Goal: Transaction & Acquisition: Purchase product/service

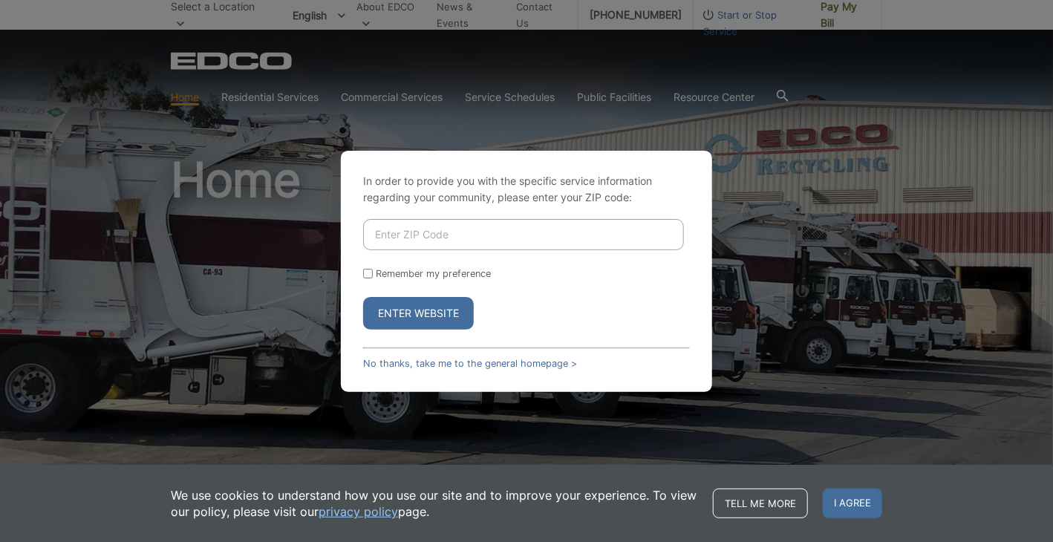
click at [431, 238] on input "Enter ZIP Code" at bounding box center [523, 234] width 321 height 31
type input "92084"
click at [363, 297] on button "Enter Website" at bounding box center [418, 313] width 111 height 33
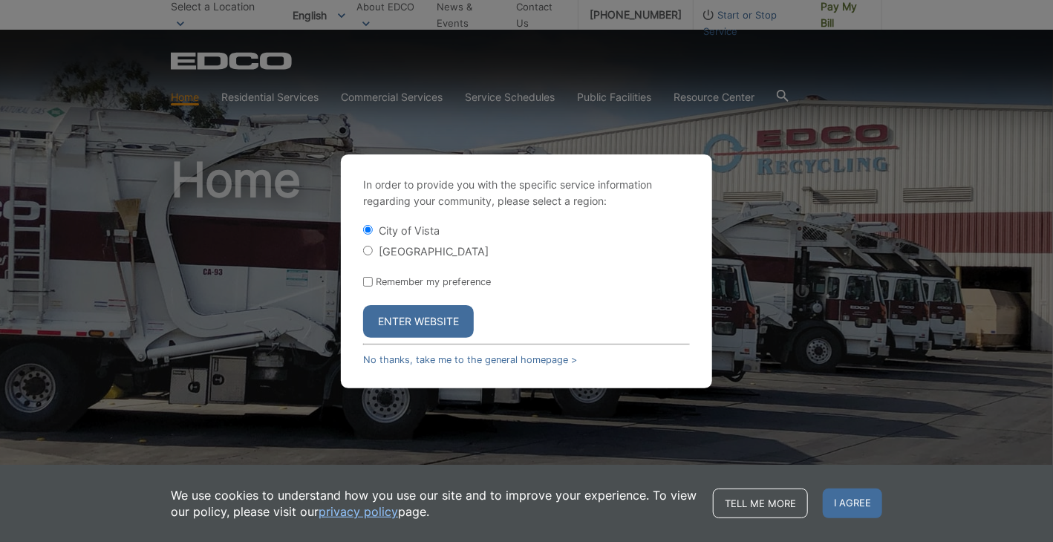
click at [436, 325] on button "Enter Website" at bounding box center [418, 321] width 111 height 33
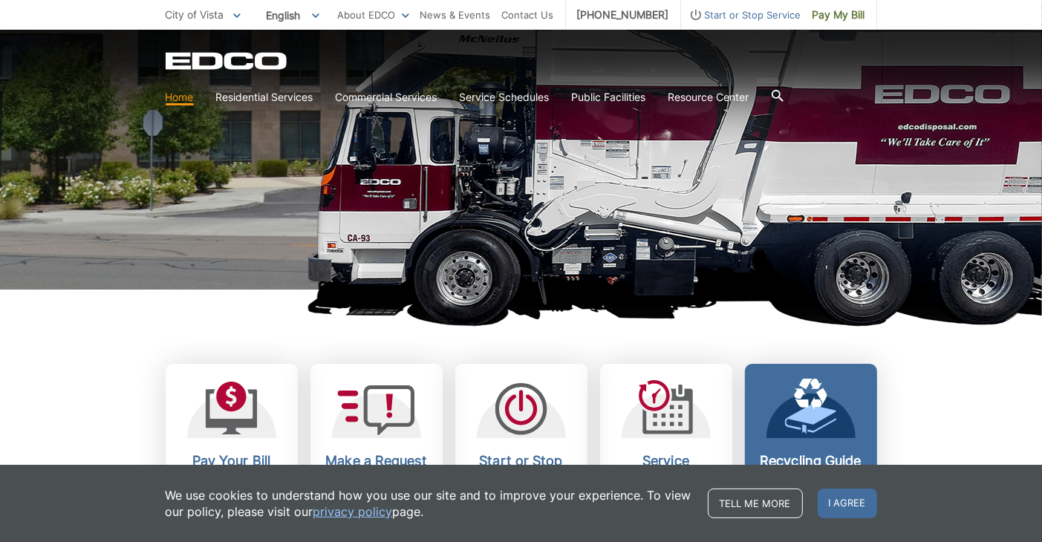
scroll to position [198, 0]
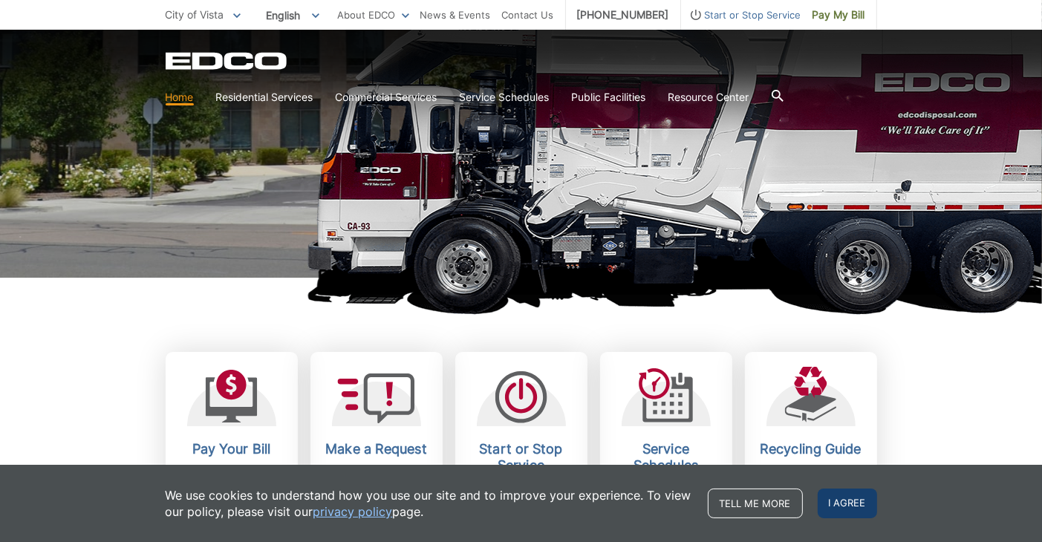
click at [868, 517] on span "I agree" at bounding box center [847, 504] width 59 height 30
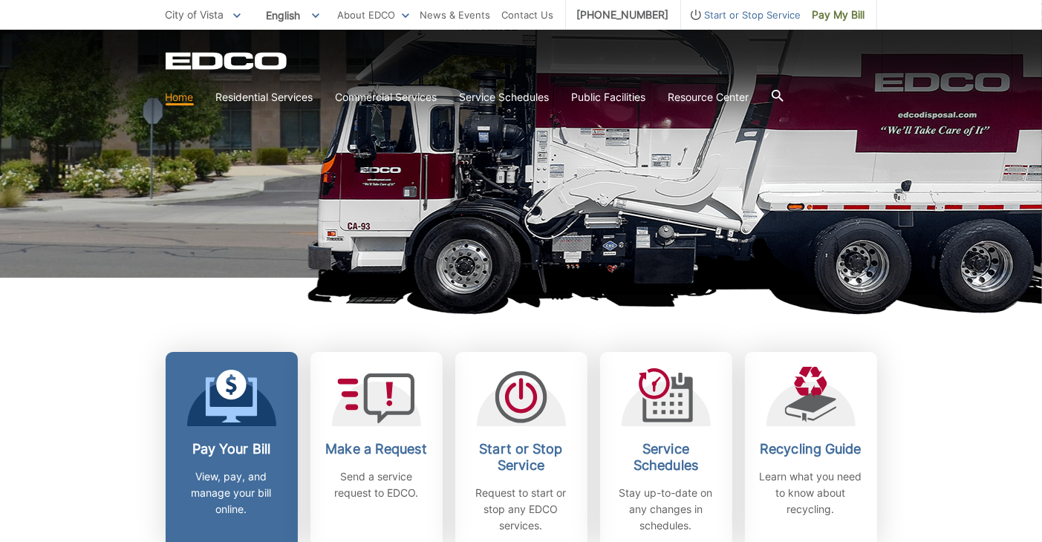
click at [231, 394] on icon at bounding box center [231, 396] width 52 height 53
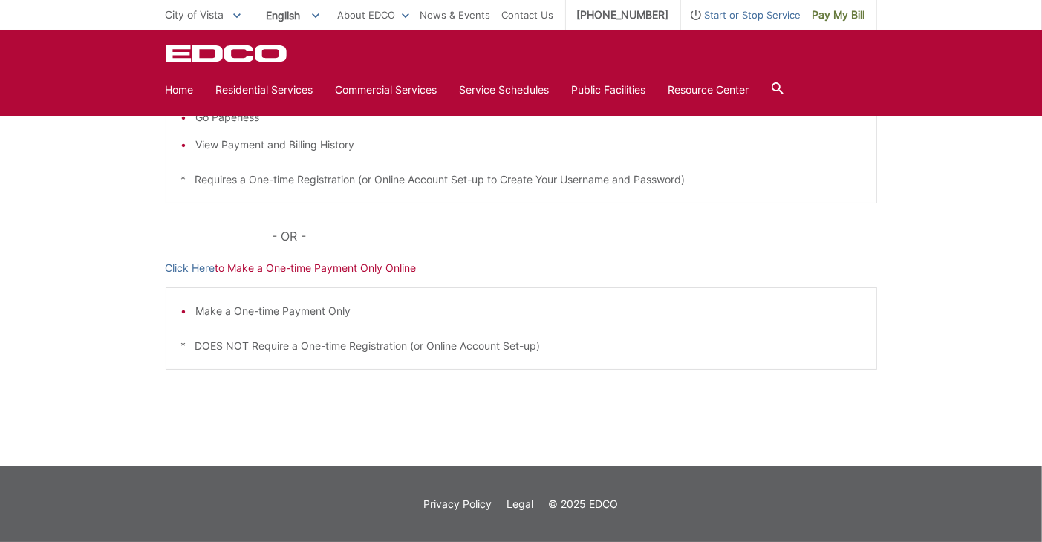
scroll to position [95, 0]
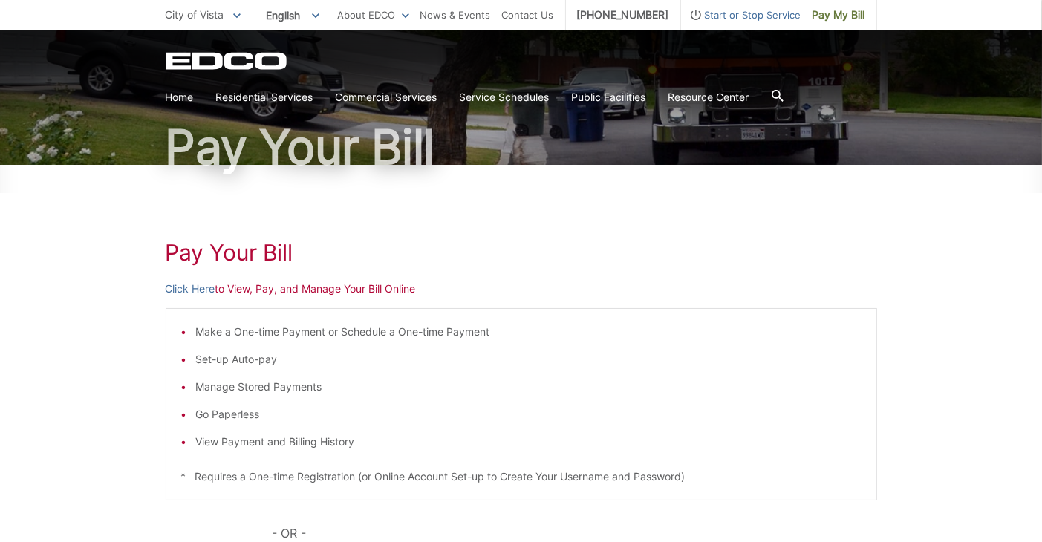
click at [565, 263] on h1 "Pay Your Bill" at bounding box center [522, 252] width 712 height 27
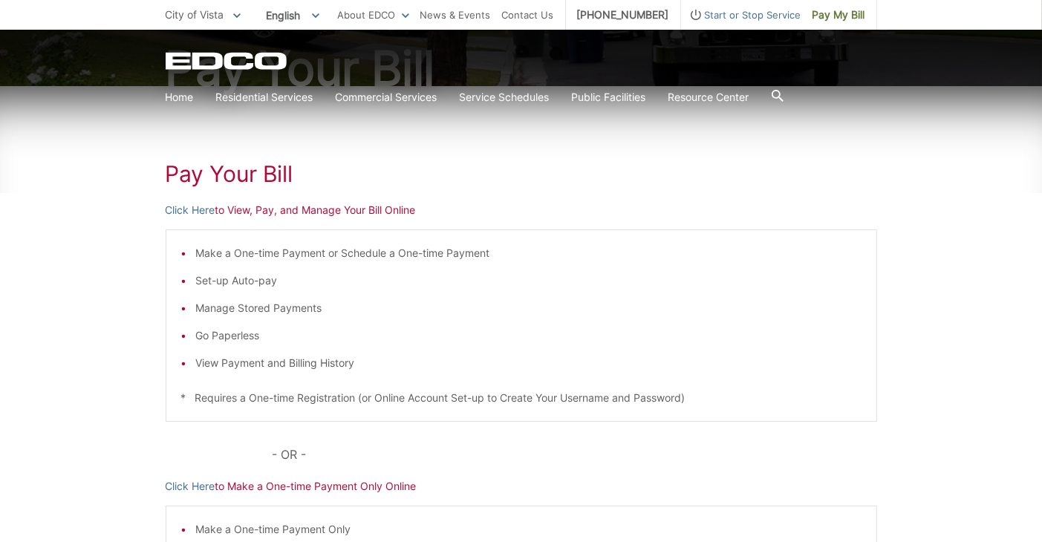
scroll to position [293, 0]
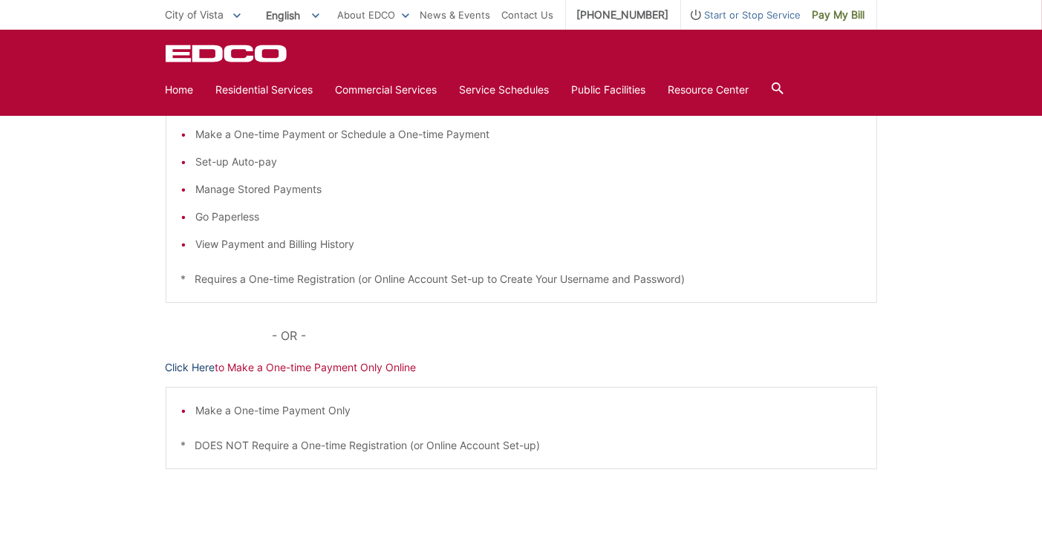
click at [202, 360] on link "Click Here" at bounding box center [191, 368] width 50 height 16
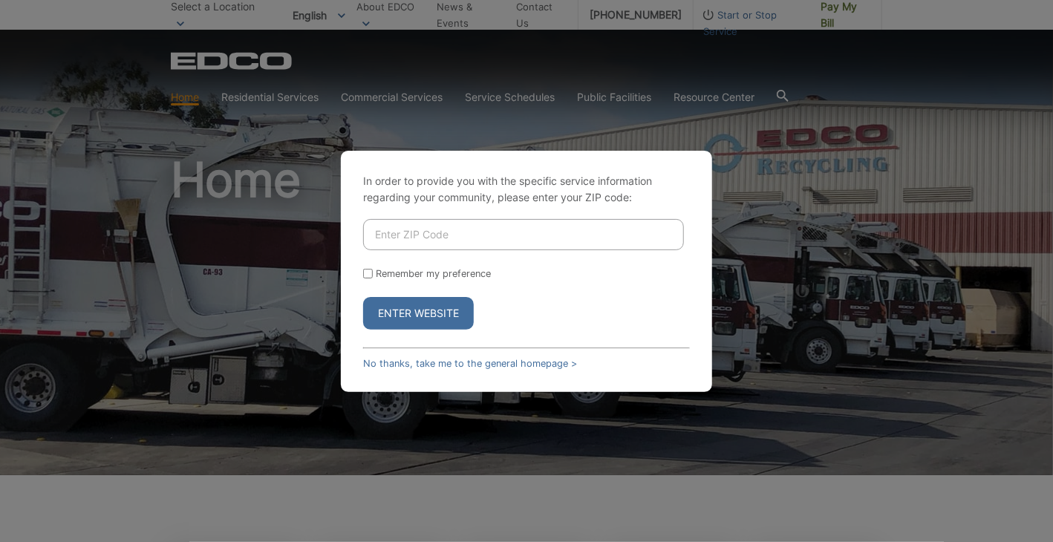
click at [553, 230] on input "Enter ZIP Code" at bounding box center [523, 234] width 321 height 31
type input "92084"
click at [787, 253] on div "In order to provide you with the specific service information regarding your co…" at bounding box center [526, 271] width 1053 height 542
click at [410, 313] on button "Enter Website" at bounding box center [418, 313] width 111 height 33
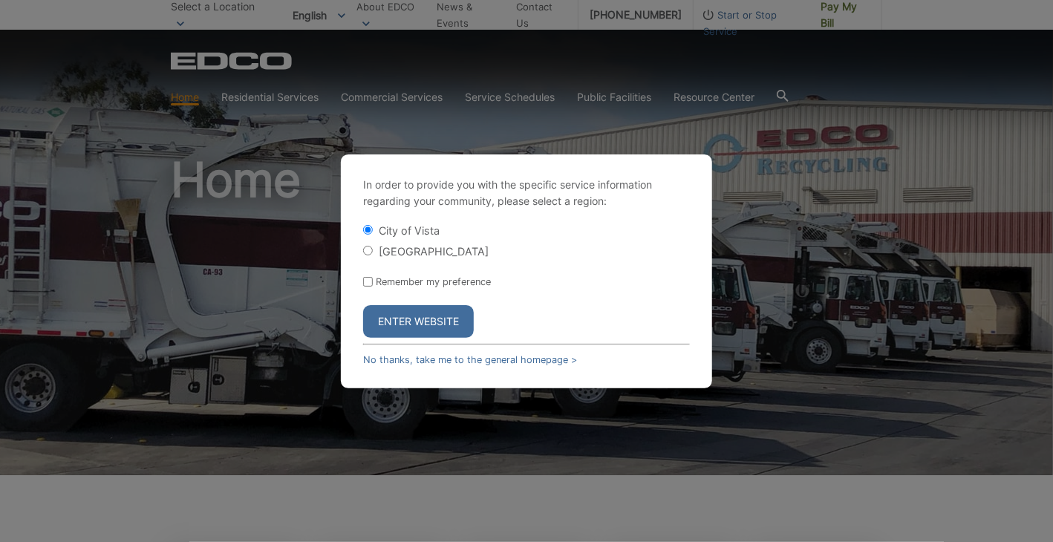
click at [410, 313] on button "Enter Website" at bounding box center [418, 321] width 111 height 33
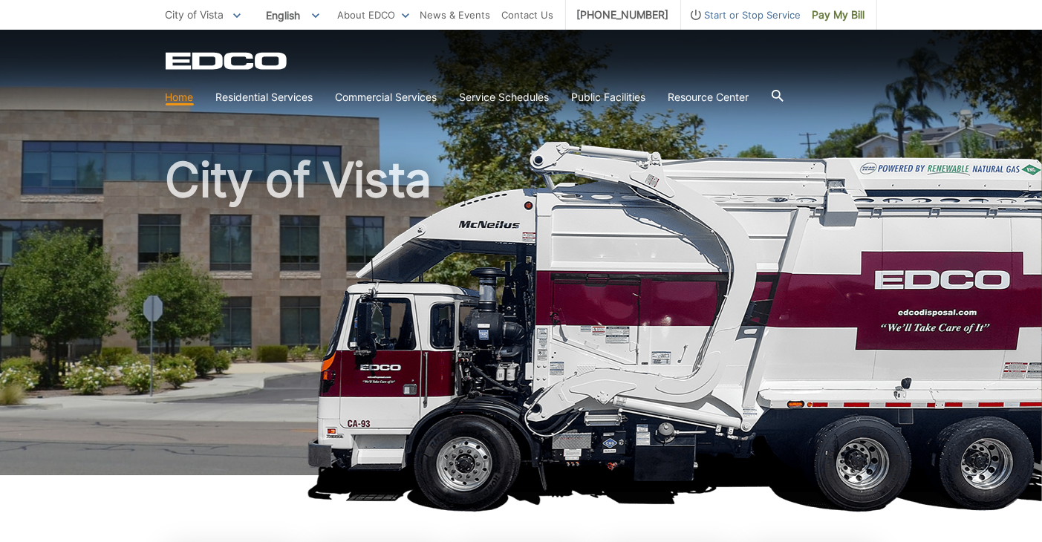
click at [697, 146] on div "City of Vista" at bounding box center [522, 253] width 712 height 446
click at [713, 129] on div "City of Vista" at bounding box center [522, 253] width 712 height 446
click at [181, 99] on link "Home" at bounding box center [180, 97] width 28 height 16
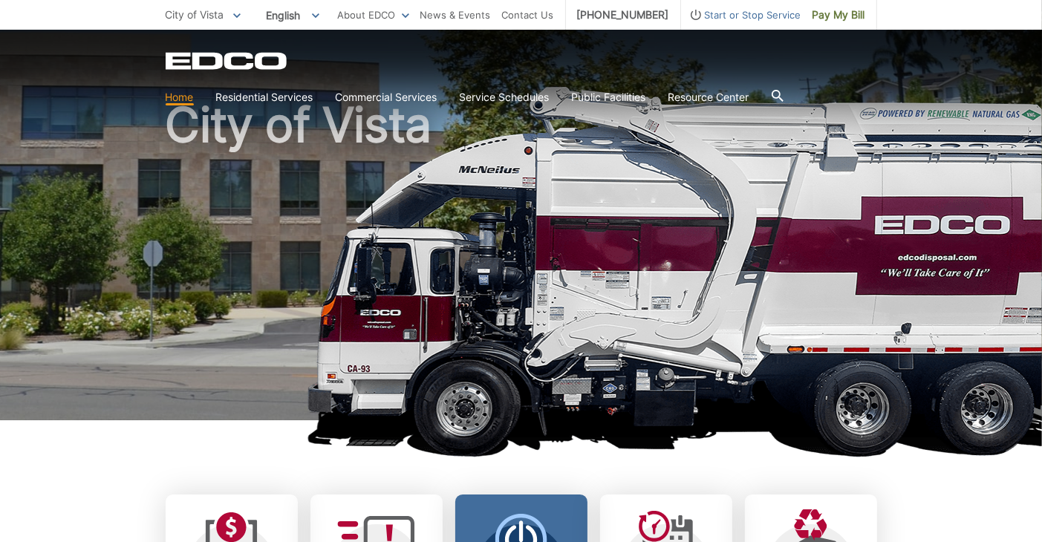
scroll to position [297, 0]
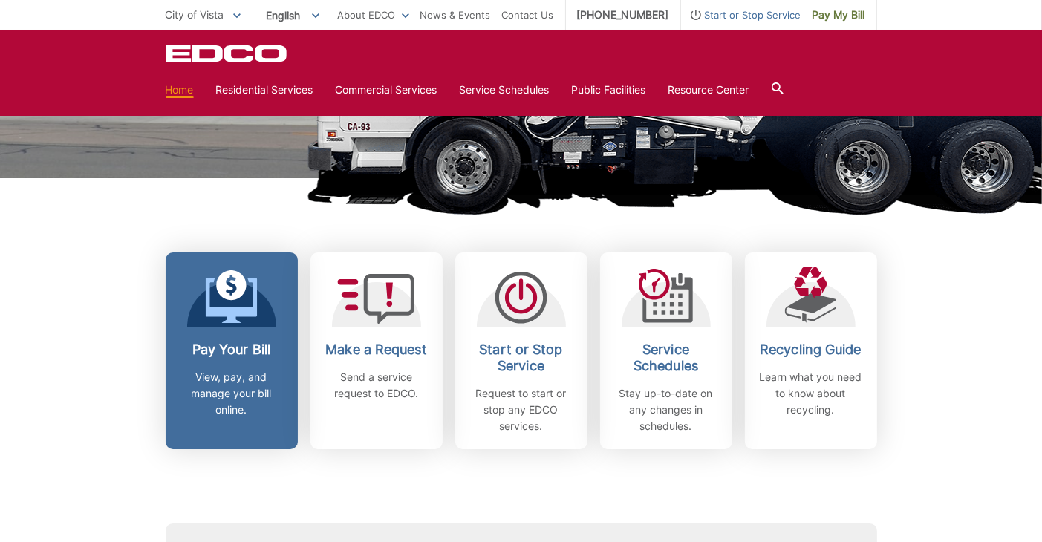
click at [216, 307] on icon at bounding box center [231, 296] width 52 height 53
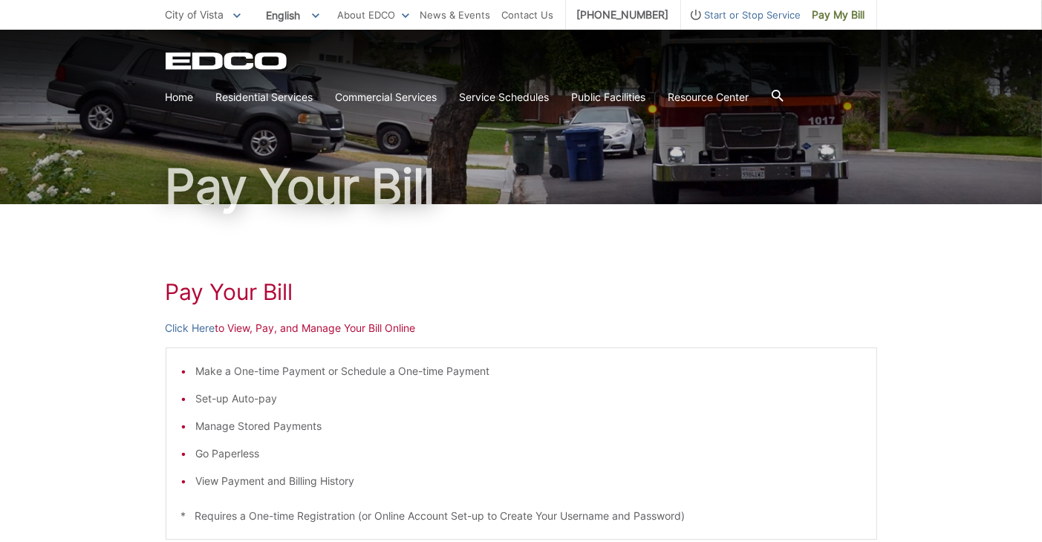
scroll to position [99, 0]
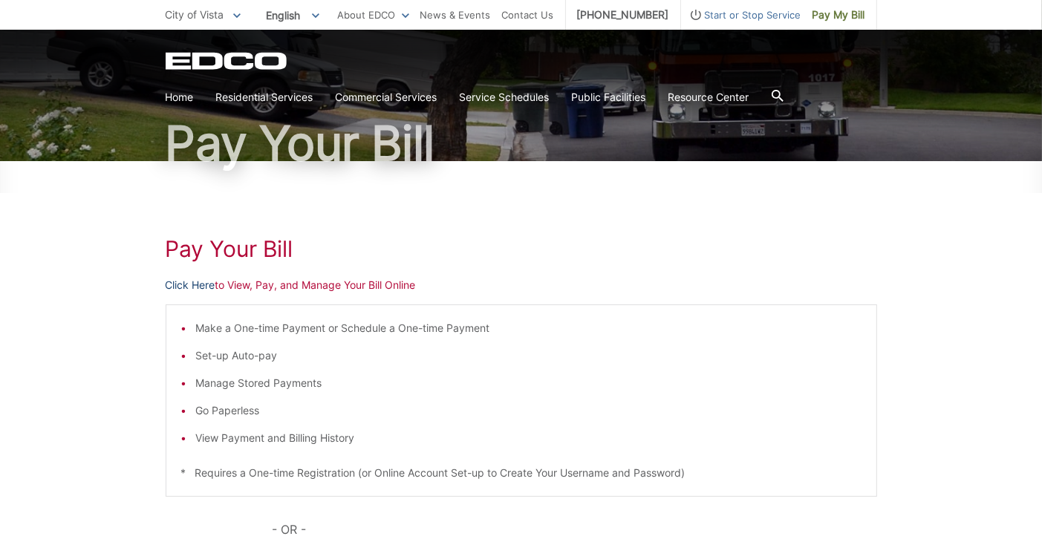
click at [205, 283] on link "Click Here" at bounding box center [191, 285] width 50 height 16
